Goal: Information Seeking & Learning: Learn about a topic

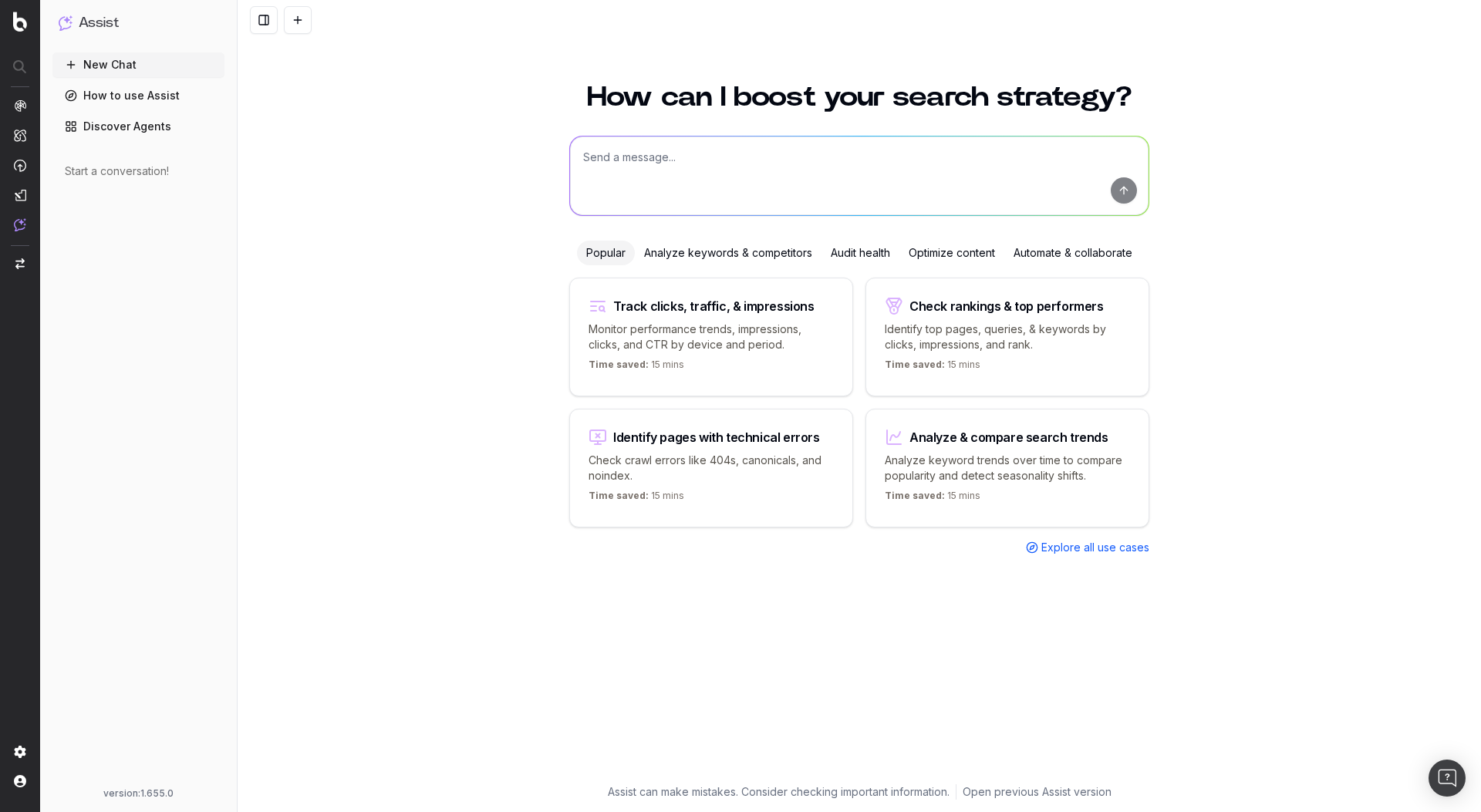
click at [449, 465] on div "How can I boost your search strategy? Popular Analyze keywords & competitors Au…" at bounding box center [860, 438] width 1244 height 747
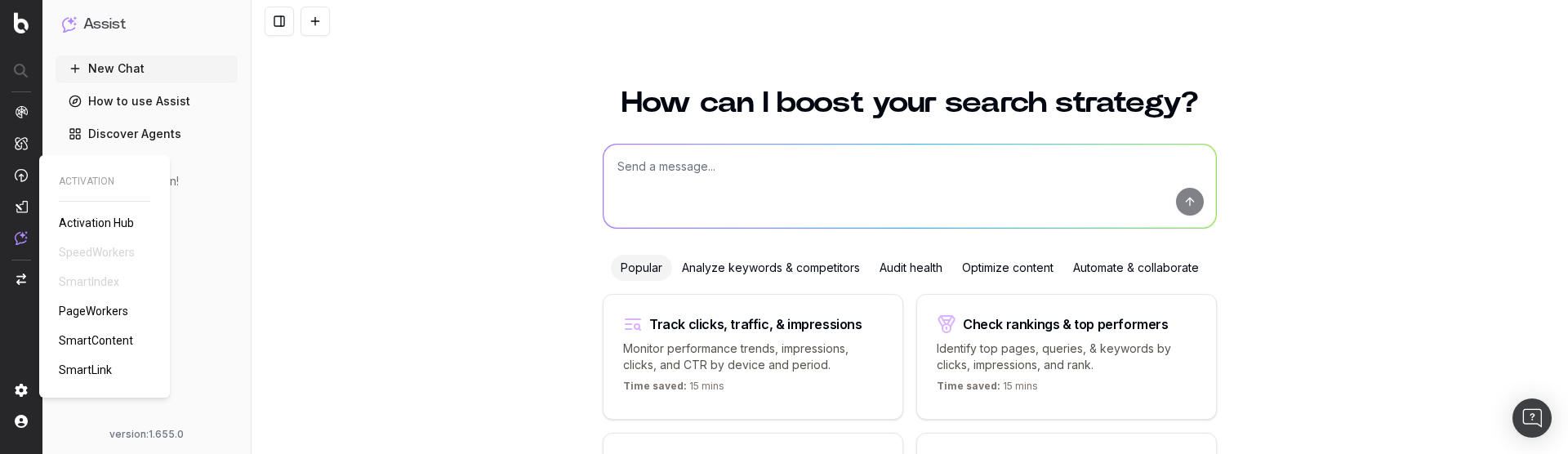
click at [115, 310] on span "PageWorkers" at bounding box center [94, 311] width 69 height 13
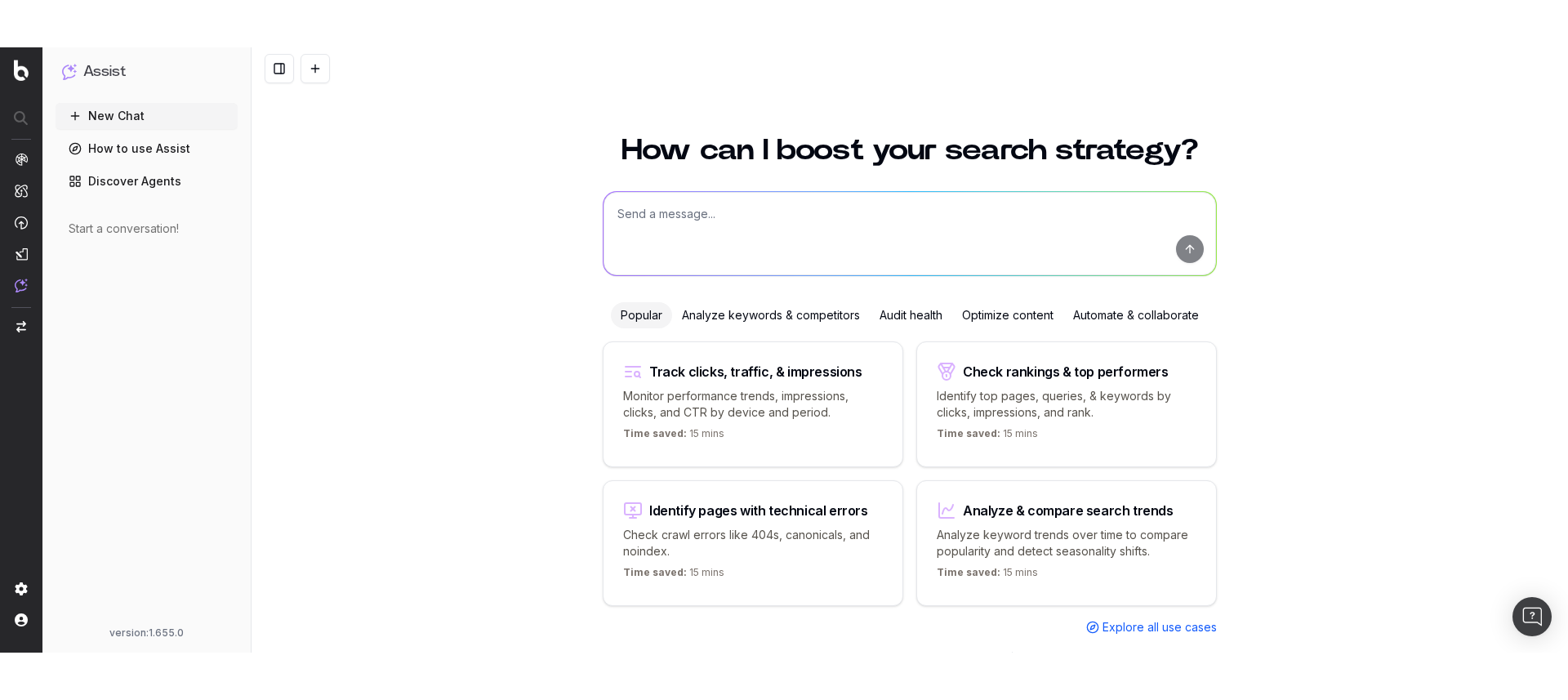
scroll to position [29, 0]
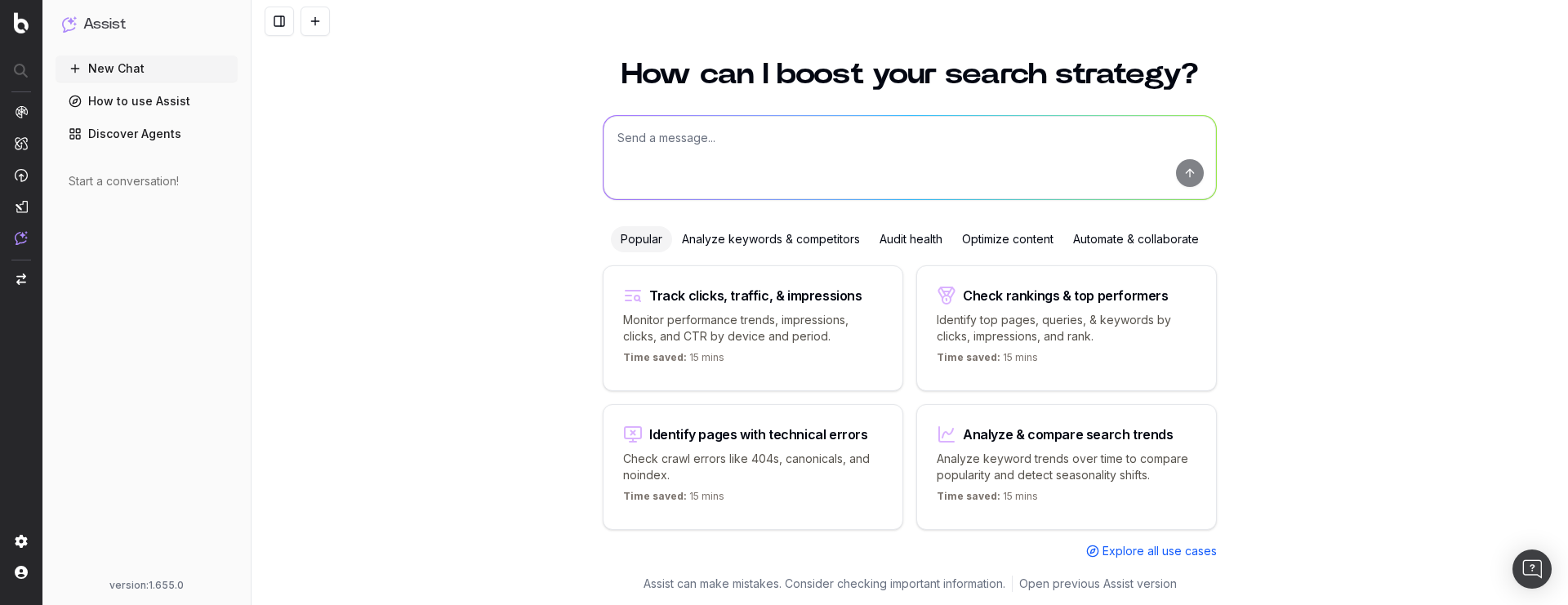
click at [408, 99] on div "How can I boost your search strategy? Popular Analyze keywords & competitors Au…" at bounding box center [910, 322] width 1317 height 565
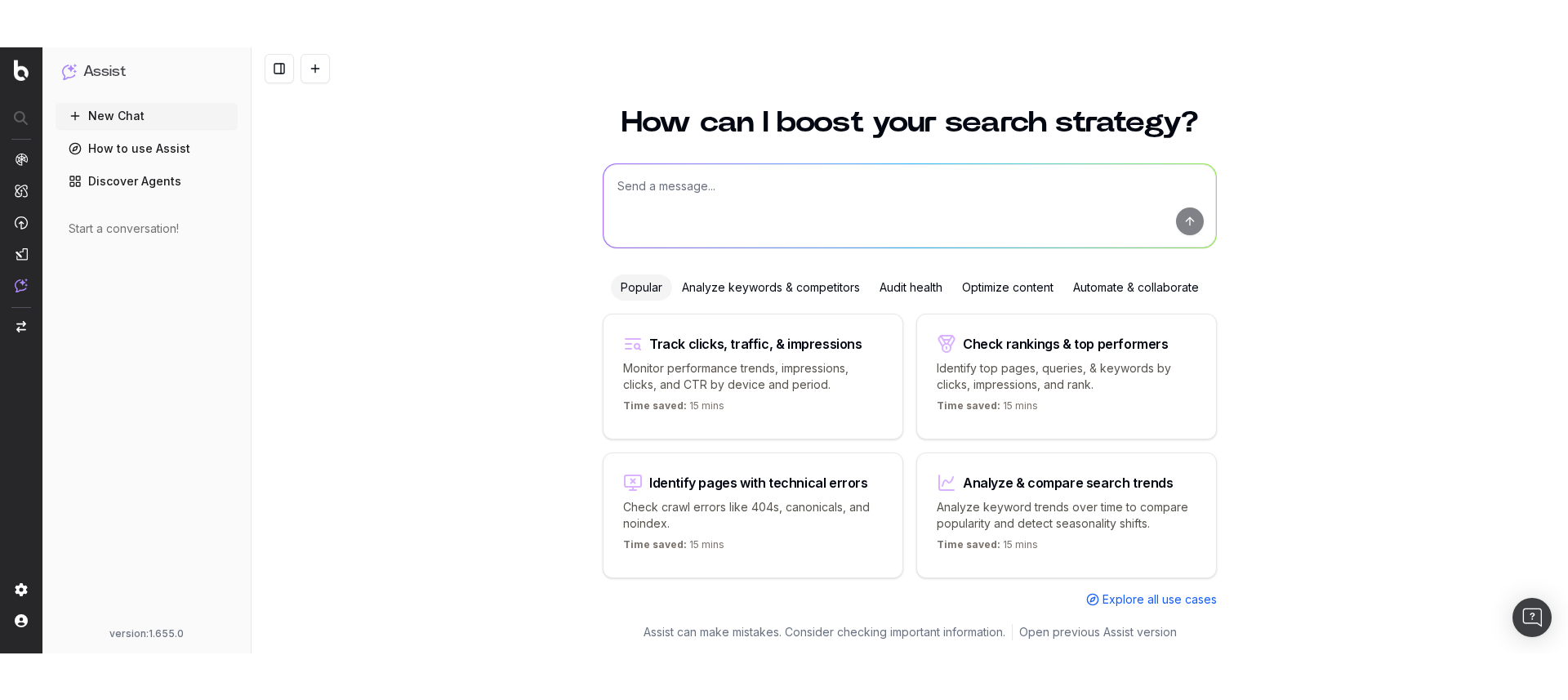
scroll to position [0, 0]
